Goal: Task Accomplishment & Management: Manage account settings

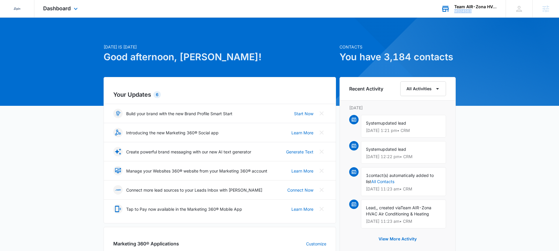
copy div "M324563"
drag, startPoint x: 469, startPoint y: 11, endPoint x: 454, endPoint y: 12, distance: 15.0
click at [454, 12] on div "M324563" at bounding box center [475, 11] width 43 height 4
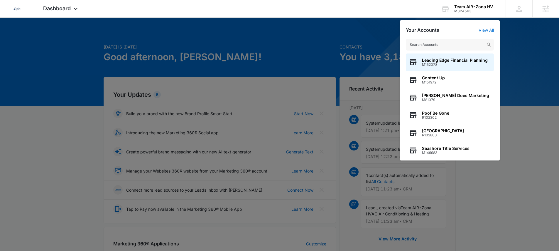
click at [263, 31] on div at bounding box center [279, 125] width 559 height 251
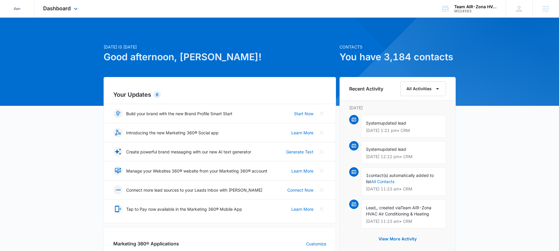
click at [63, 15] on div "Dashboard Apps Reputation CRM Email Social Content Ads Intelligence Files Brand…" at bounding box center [61, 8] width 54 height 17
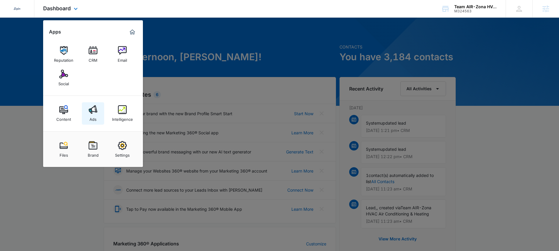
click at [93, 113] on img at bounding box center [93, 109] width 9 height 9
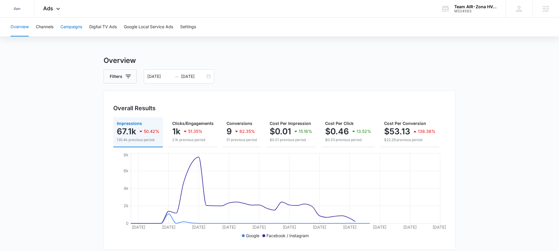
click at [73, 26] on button "Campaigns" at bounding box center [71, 27] width 22 height 19
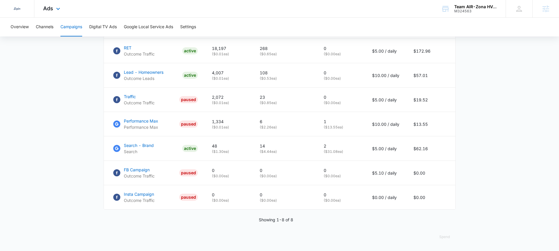
scroll to position [317, 0]
click at [448, 238] on button "Spend" at bounding box center [444, 236] width 22 height 14
click at [448, 221] on button "Raw" at bounding box center [452, 222] width 38 height 8
click at [446, 239] on button "Spend" at bounding box center [444, 236] width 22 height 14
click at [448, 212] on div "Optimized" at bounding box center [448, 214] width 17 height 4
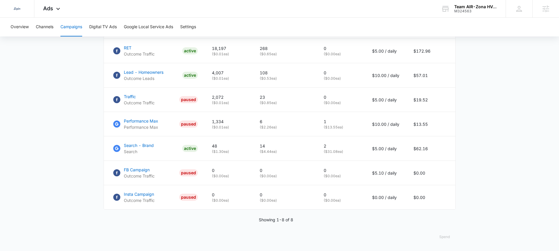
click at [444, 238] on button "Spend" at bounding box center [444, 236] width 22 height 14
click at [446, 221] on div "Raw" at bounding box center [448, 223] width 17 height 4
click at [446, 240] on button "Spend" at bounding box center [444, 236] width 22 height 14
click at [449, 212] on div "Optimized" at bounding box center [448, 214] width 17 height 4
click at [446, 236] on button "Spend" at bounding box center [444, 236] width 22 height 14
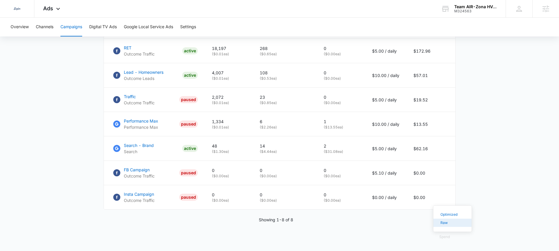
click at [446, 221] on div "Raw" at bounding box center [448, 223] width 17 height 4
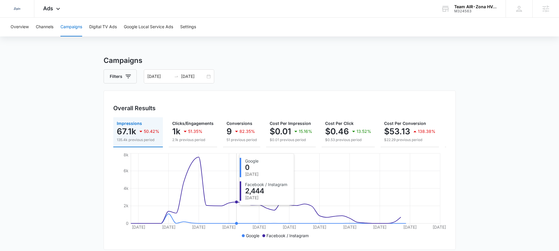
scroll to position [318, 0]
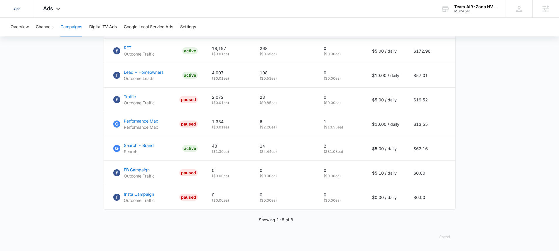
click at [447, 236] on button "Spend" at bounding box center [444, 236] width 22 height 14
click at [452, 212] on div "Optimized" at bounding box center [448, 214] width 17 height 4
click at [447, 237] on button "Spend" at bounding box center [444, 236] width 22 height 14
